Goal: Information Seeking & Learning: Learn about a topic

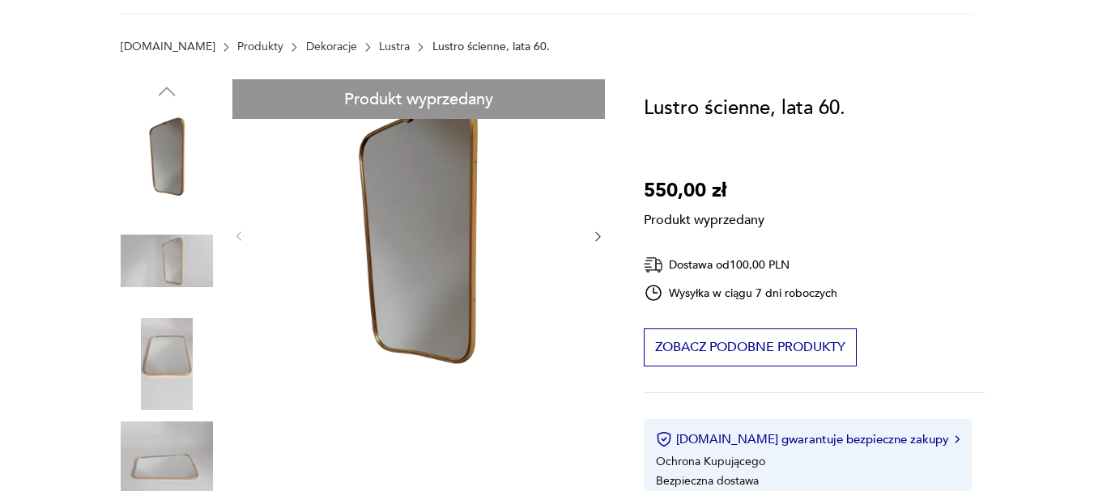
scroll to position [81, 0]
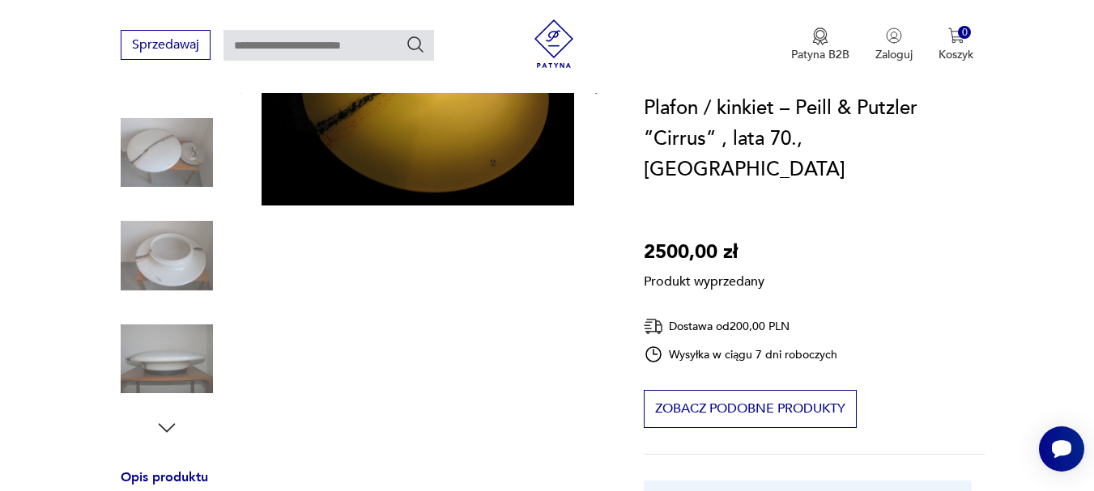
scroll to position [324, 0]
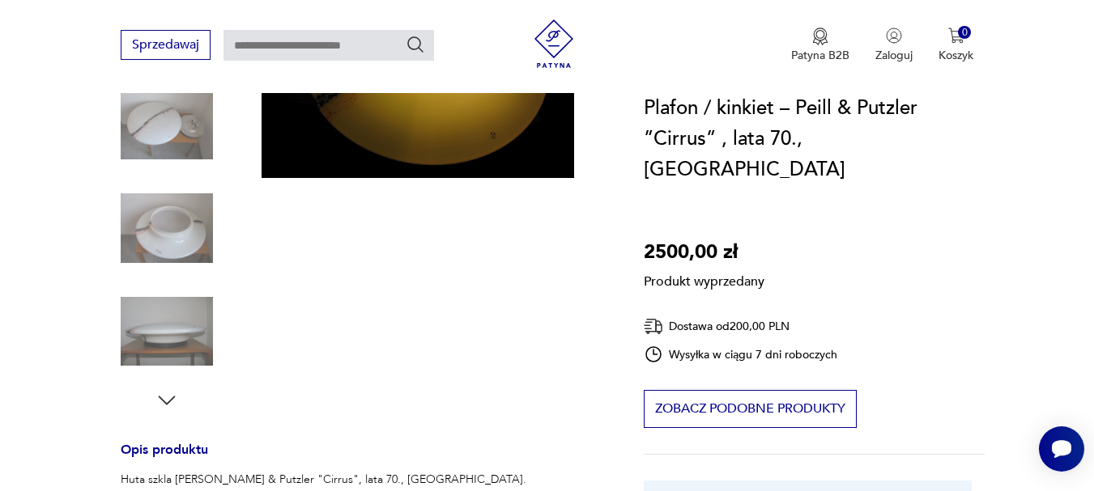
click at [167, 329] on div "Produkt wyprzedany Opis produktu Huta szkla Peill & Putzler "Cirrus", lata 70.,…" at bounding box center [363, 388] width 484 height 890
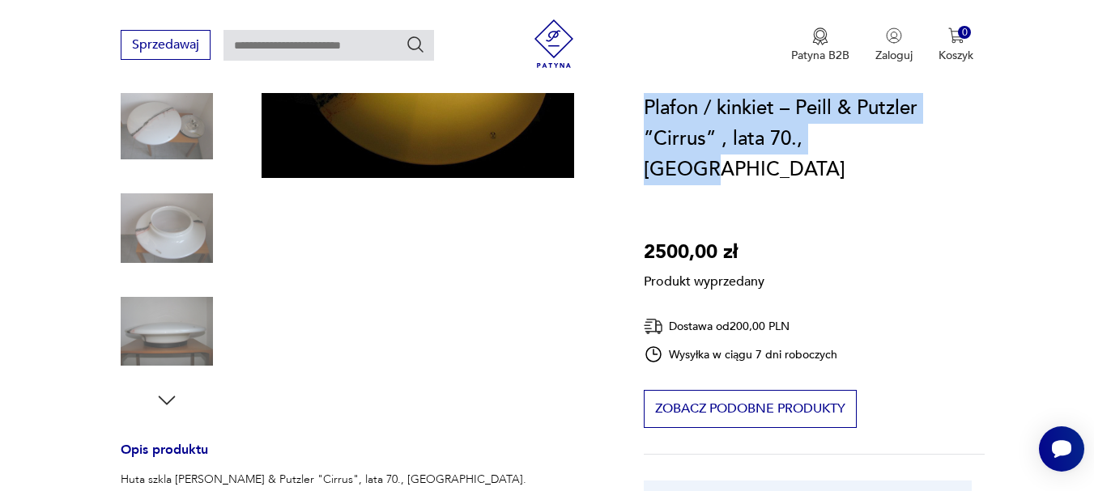
drag, startPoint x: 645, startPoint y: 104, endPoint x: 911, endPoint y: 130, distance: 266.7
click at [911, 130] on h1 "Plafon / kinkiet – Peill & Putzler ”Cirrus” , lata 70., [GEOGRAPHIC_DATA]" at bounding box center [814, 139] width 342 height 92
copy h1 "Plafon / kinkiet – Peill & Putzler ”Cirrus” , lata 70., [GEOGRAPHIC_DATA]"
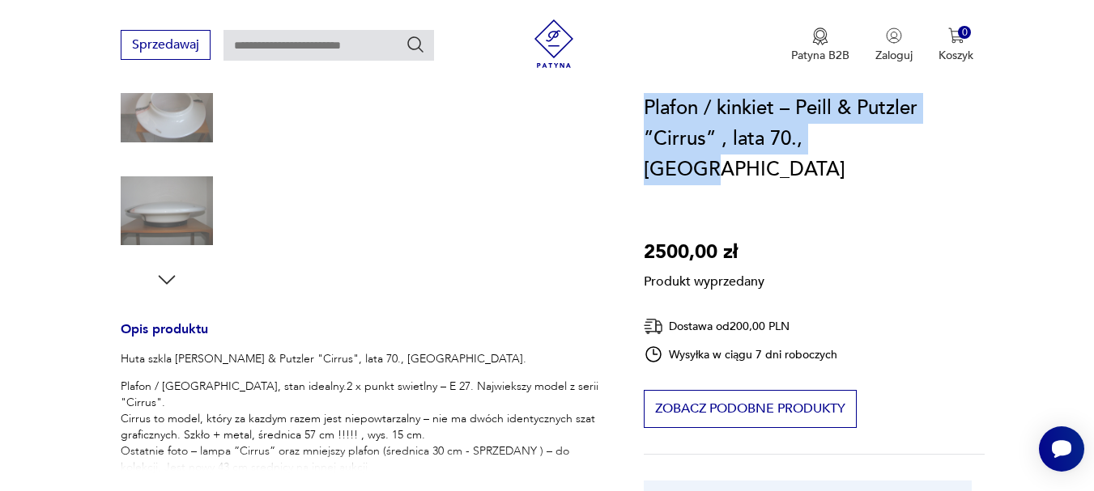
scroll to position [567, 0]
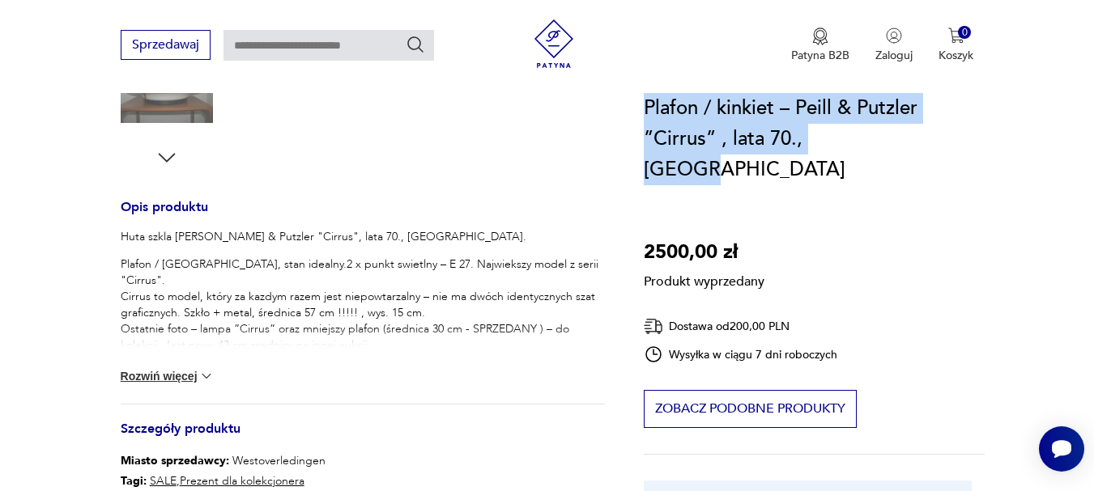
click at [179, 373] on button "Rozwiń więcej" at bounding box center [168, 376] width 94 height 16
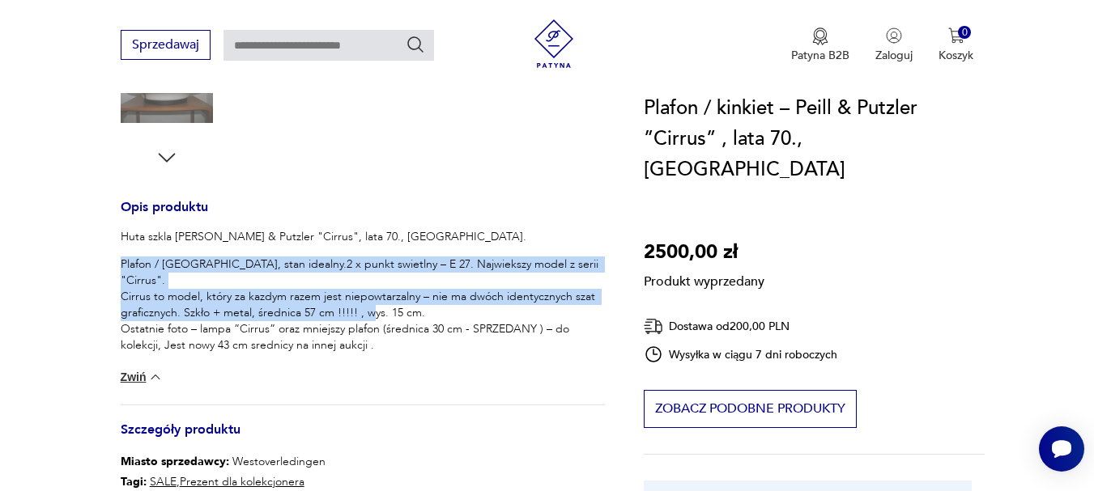
drag, startPoint x: 120, startPoint y: 259, endPoint x: 427, endPoint y: 291, distance: 308.4
click at [427, 291] on p "Plafon / [GEOGRAPHIC_DATA], stan idealny.2 x punkt swietlny – E 27. Najwiekszy …" at bounding box center [363, 322] width 484 height 130
copy p "Plafon / [GEOGRAPHIC_DATA], stan idealny.2 x punkt swietlny – E 27. Najwiekszy …"
